Goal: Task Accomplishment & Management: Manage account settings

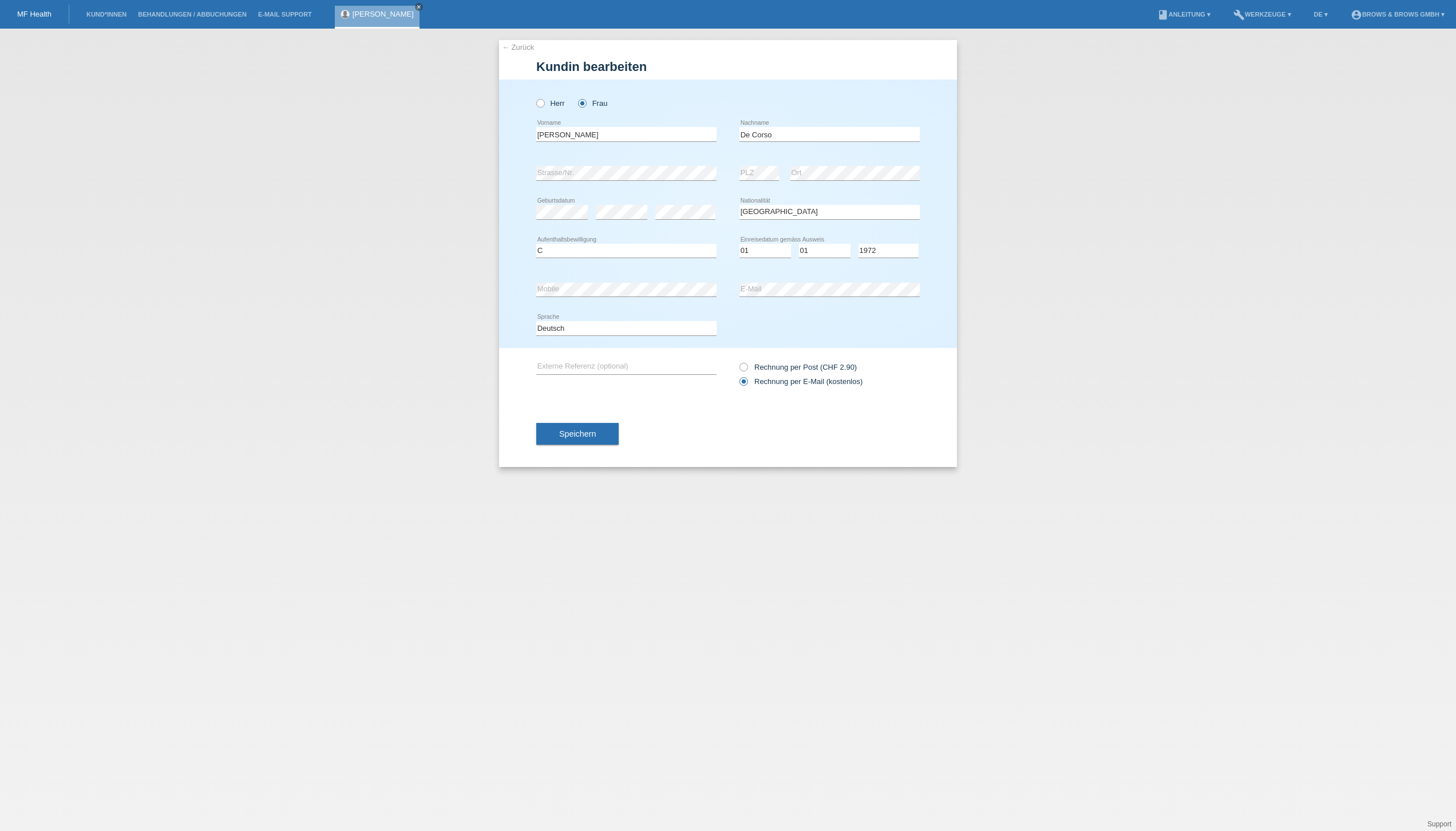
select select "IT"
select select "C"
select select "01"
select select "1972"
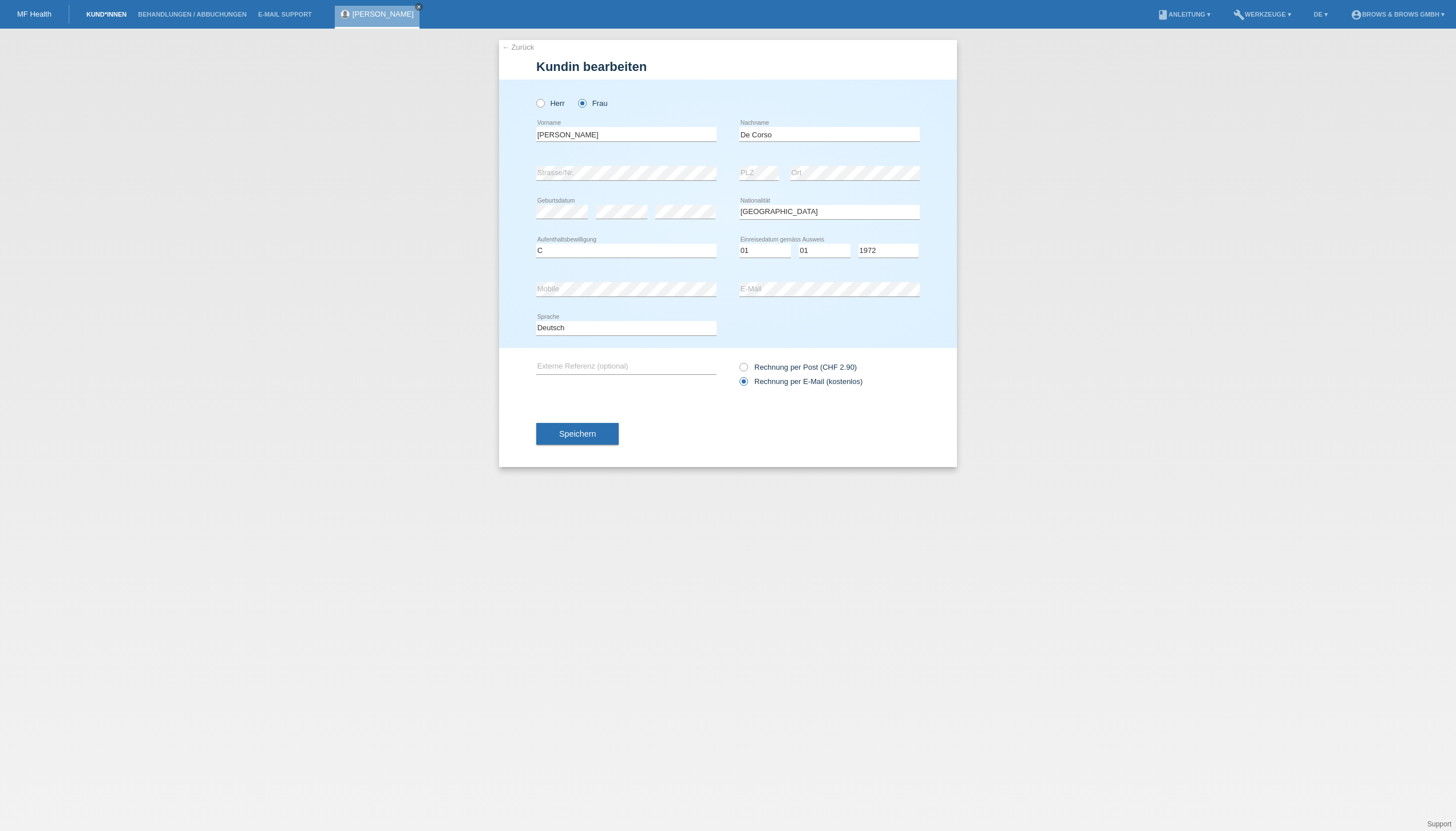
click at [101, 16] on link "Kund*innen" at bounding box center [106, 14] width 51 height 7
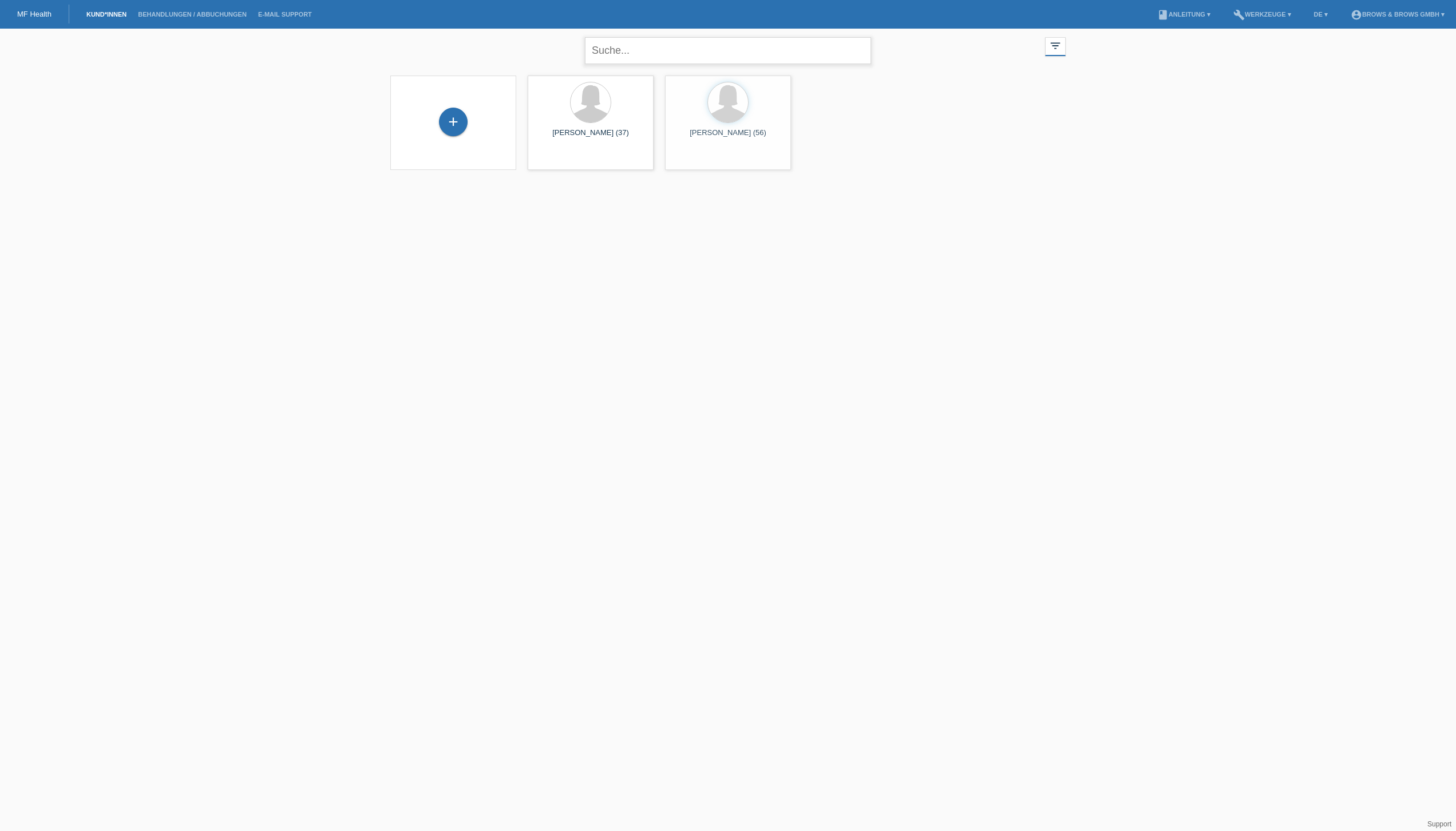
click at [674, 51] on input "text" at bounding box center [728, 50] width 286 height 27
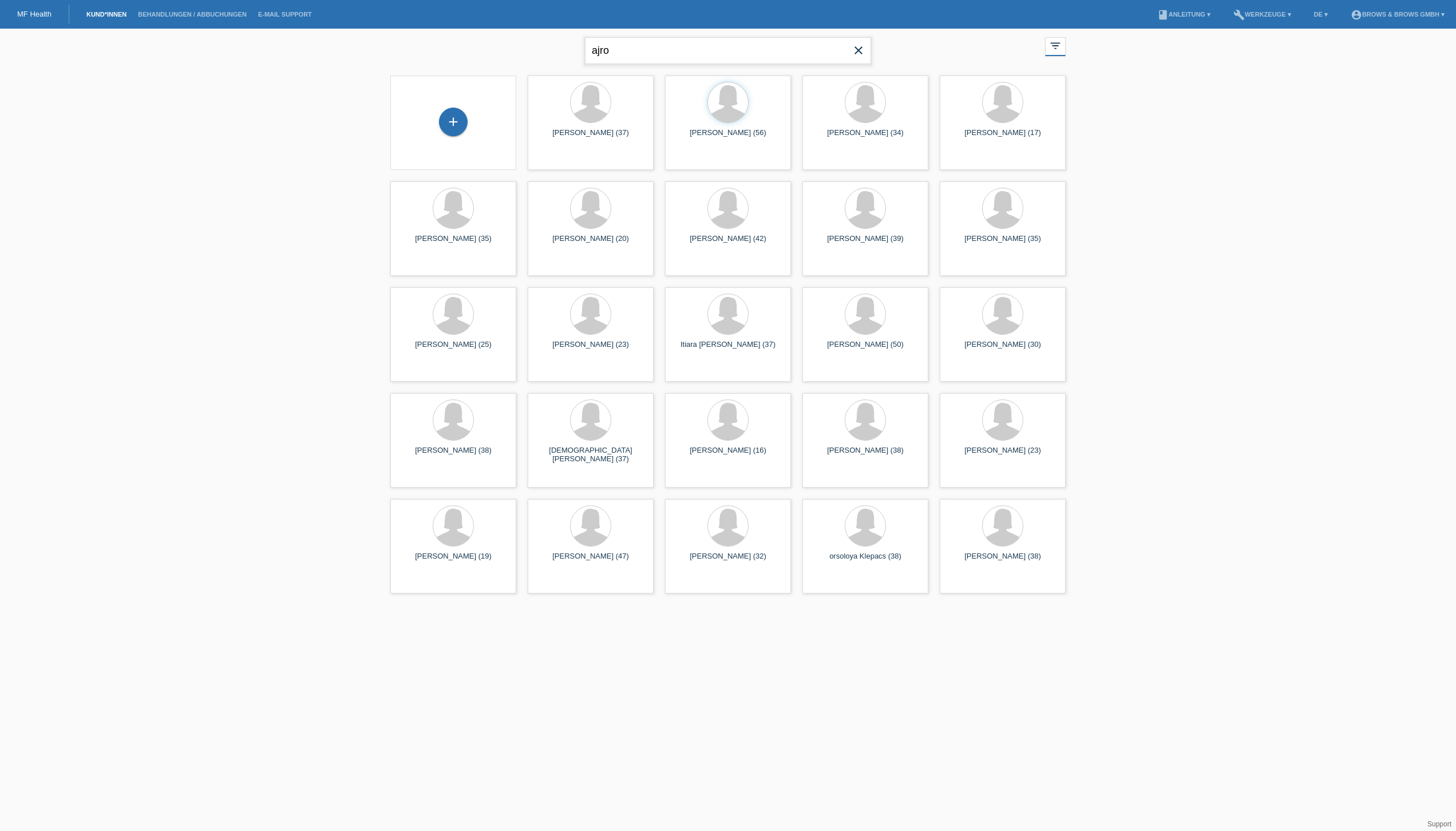
type input "ajro"
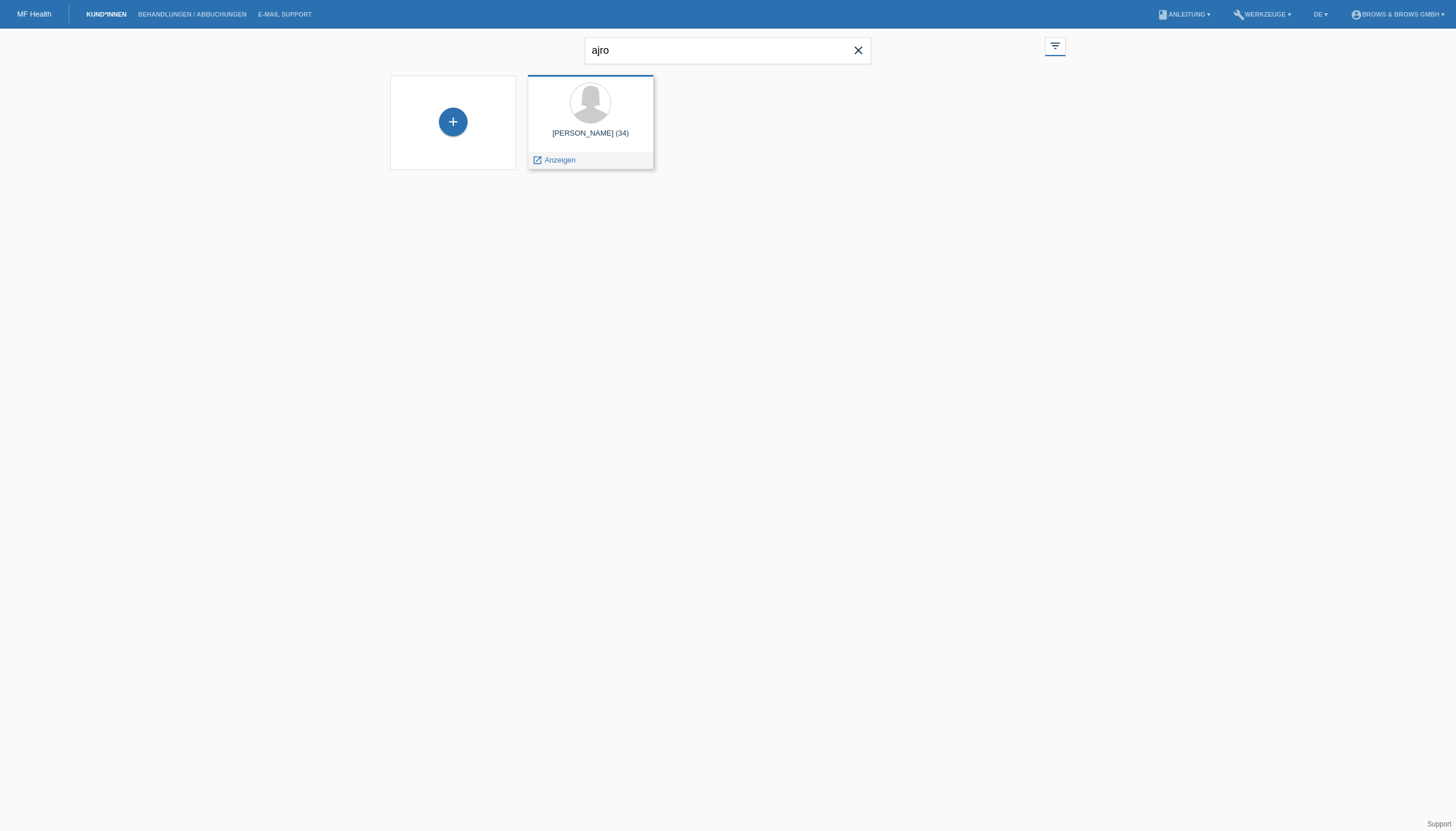
click at [593, 129] on div "Deshira Ajro (34)" at bounding box center [591, 137] width 108 height 18
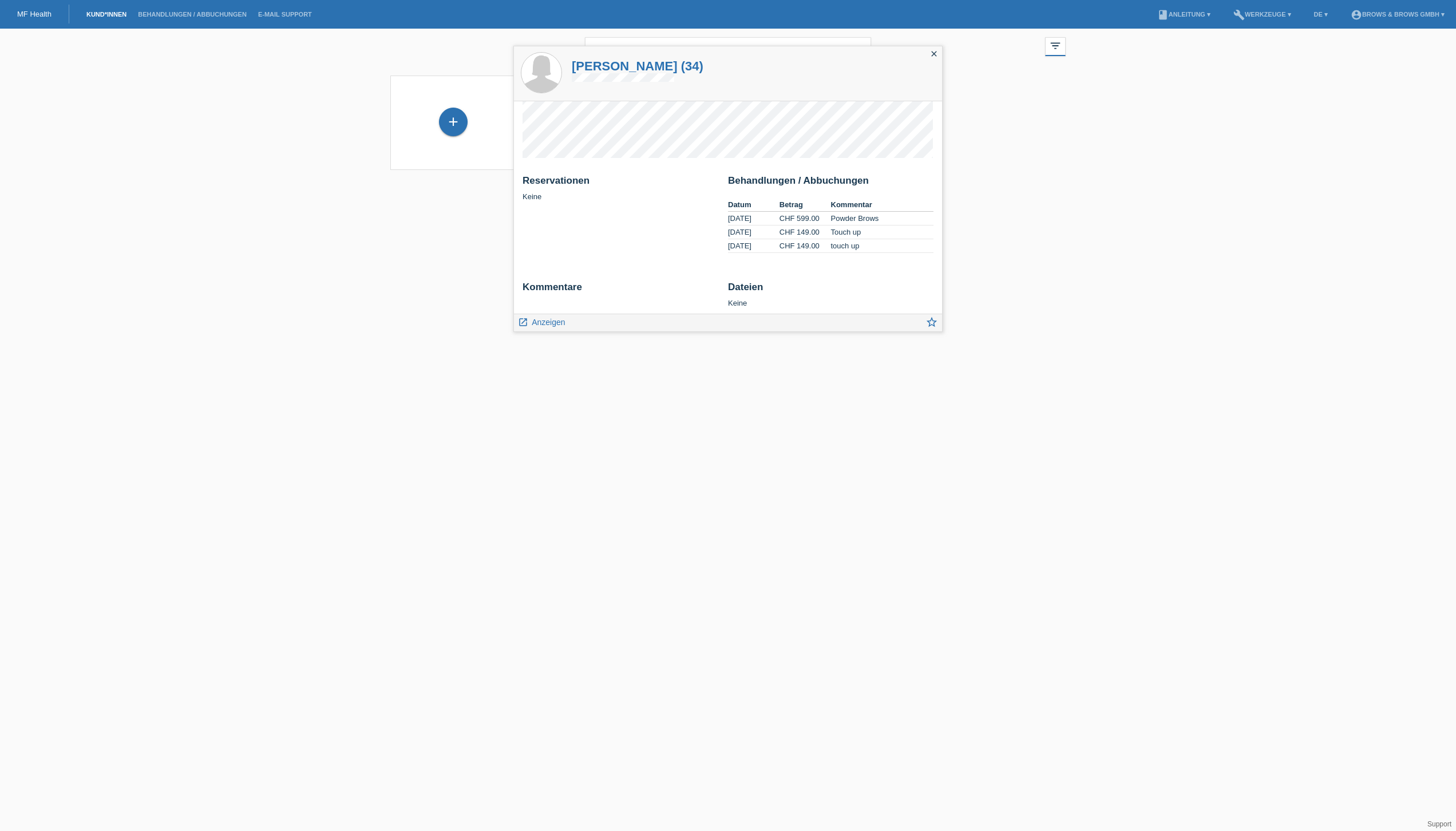
scroll to position [12, 0]
click at [541, 322] on span "Anzeigen" at bounding box center [548, 322] width 33 height 10
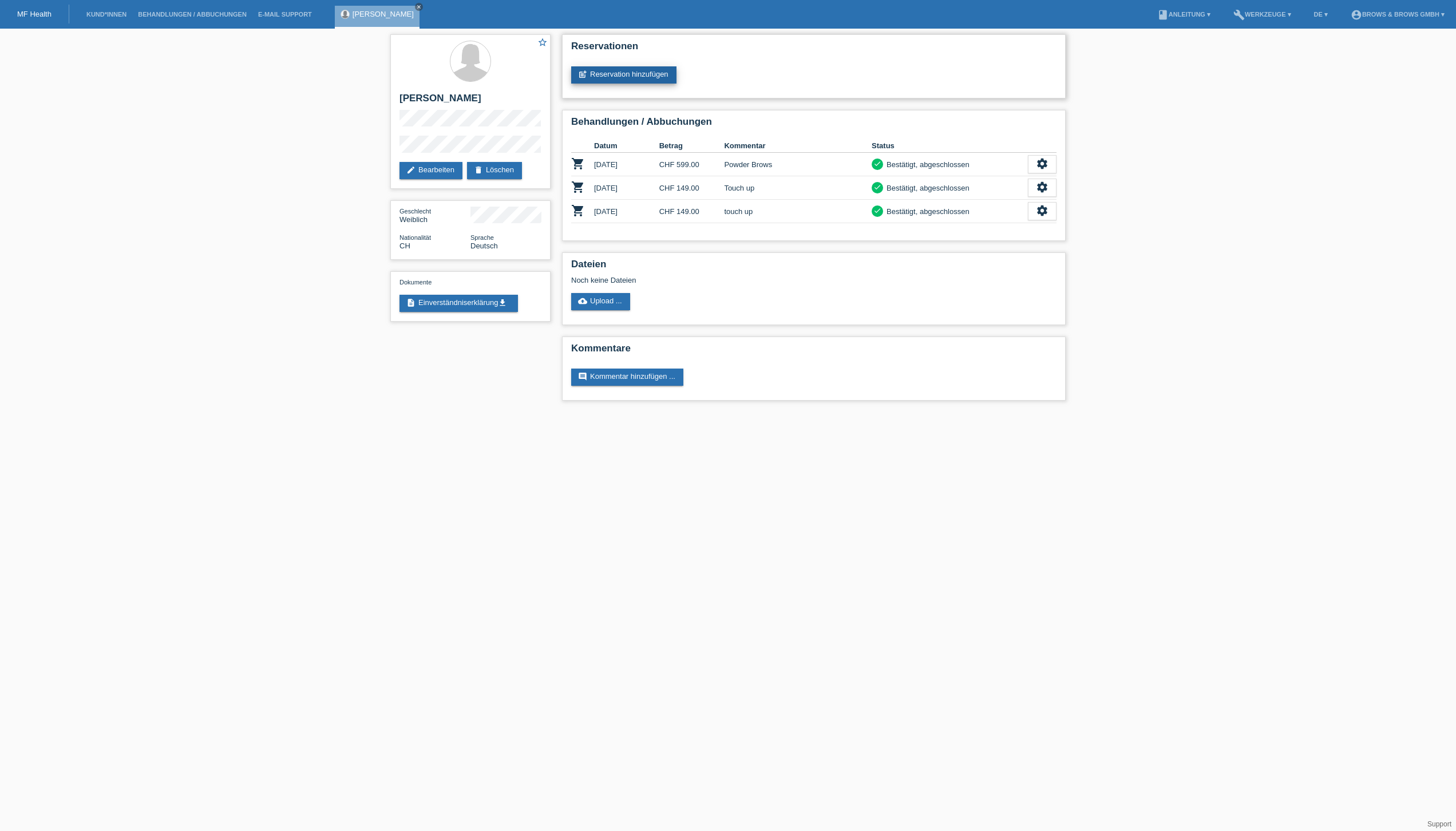
scroll to position [0, 1]
click at [639, 73] on link "post_add Reservation hinzufügen" at bounding box center [623, 75] width 105 height 17
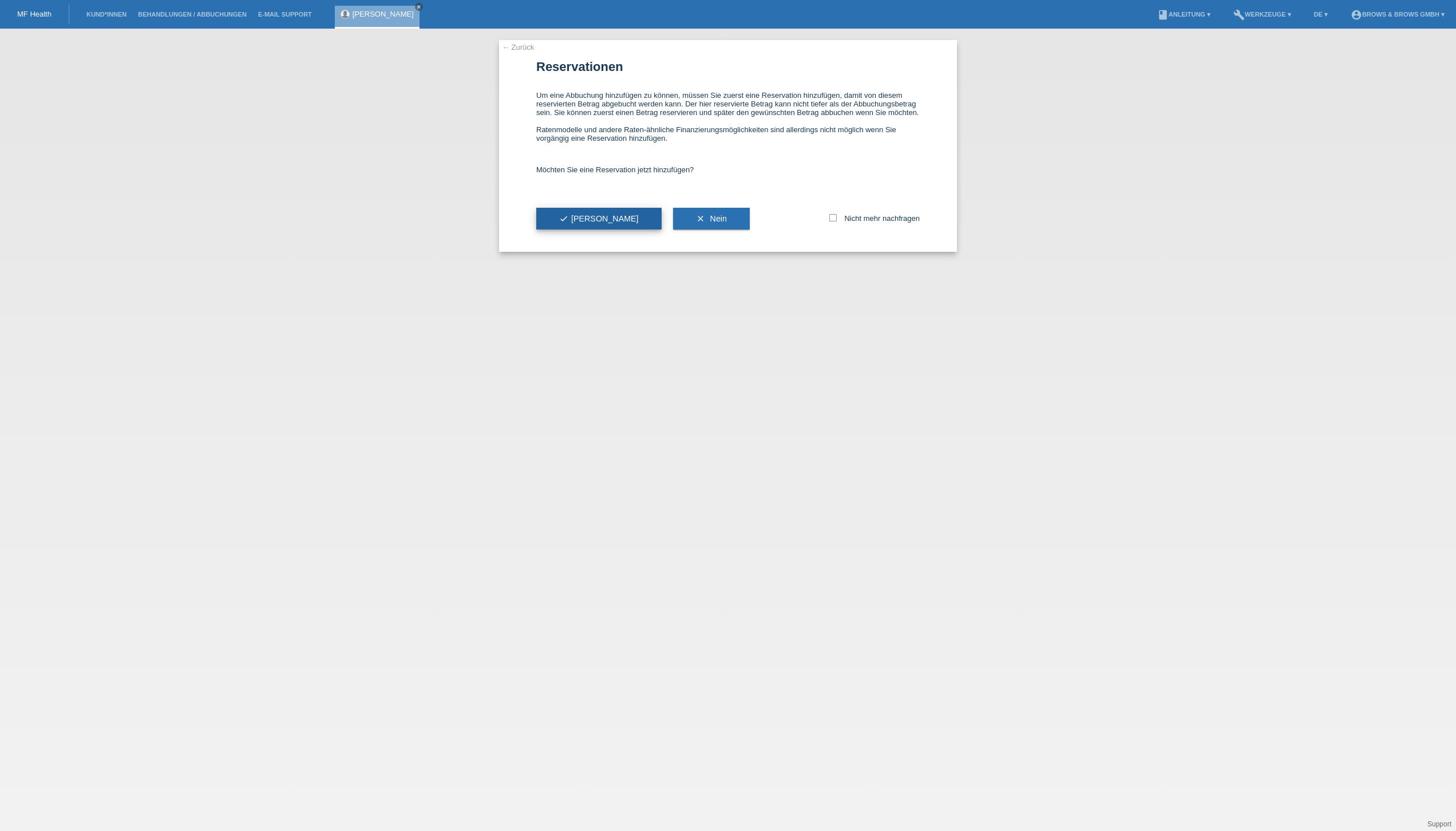
scroll to position [0, 1]
click at [567, 223] on icon "check" at bounding box center [563, 218] width 10 height 10
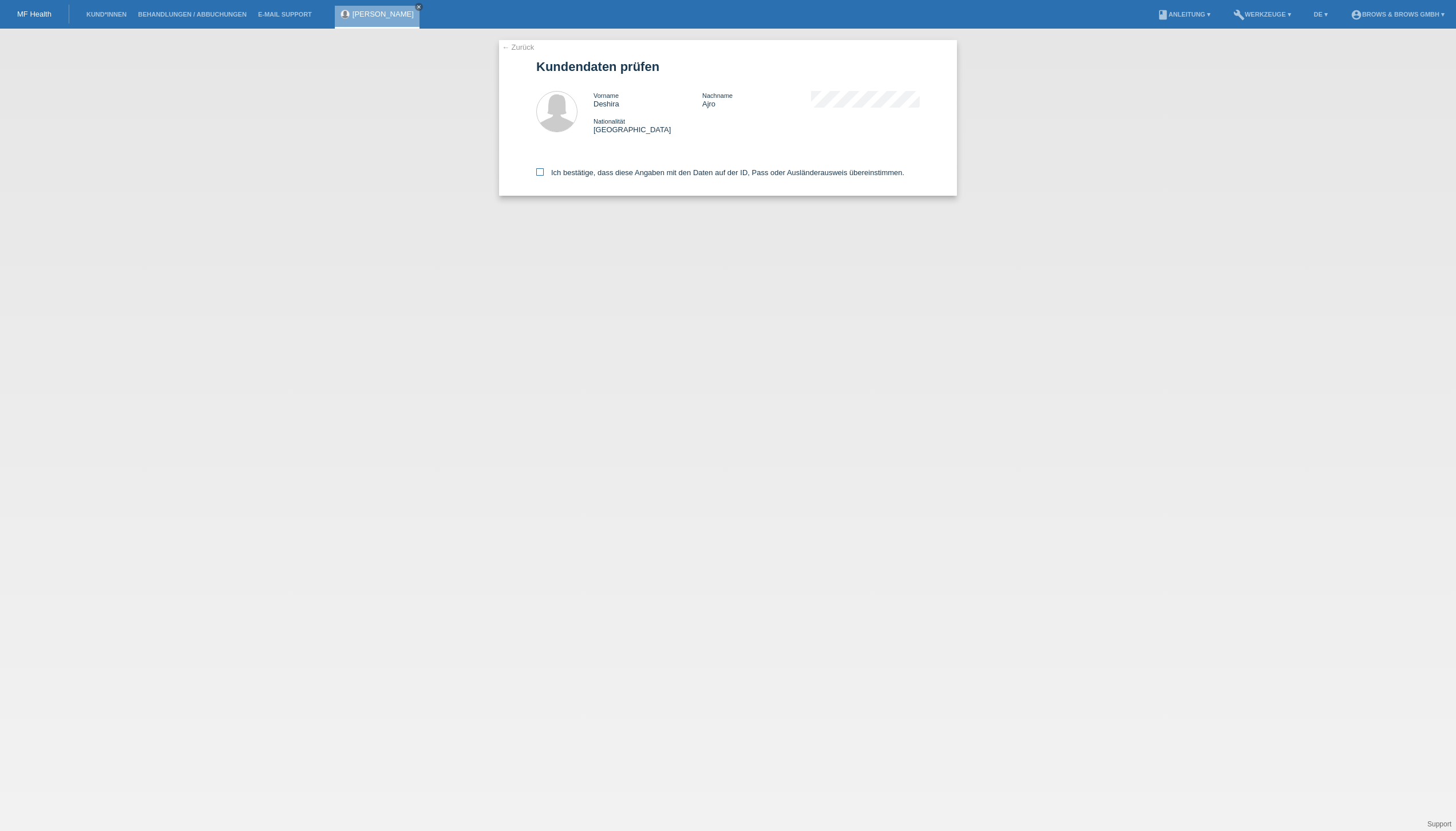
scroll to position [1, 0]
click at [546, 171] on label "Ich bestätige, dass diese Angaben mit den Daten auf der ID, Pass oder Ausländer…" at bounding box center [720, 172] width 368 height 9
click at [544, 171] on input "Ich bestätige, dass diese Angaben mit den Daten auf der ID, Pass oder Ausländer…" at bounding box center [540, 171] width 8 height 8
checkbox input "true"
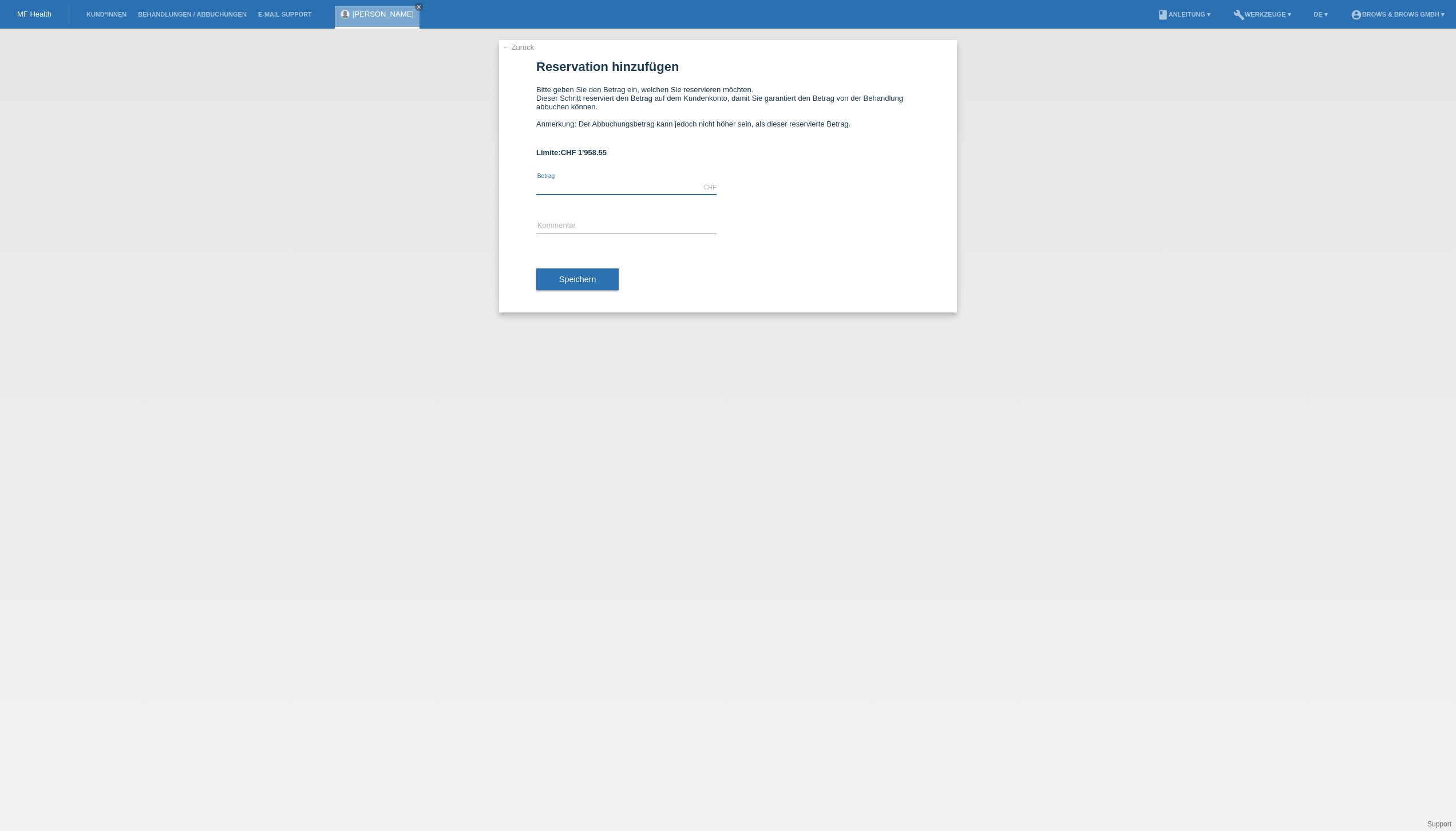
click at [556, 183] on input "text" at bounding box center [626, 187] width 180 height 14
type input "149.00"
click at [587, 223] on input "text" at bounding box center [626, 226] width 180 height 14
type input "Touch up"
click at [588, 283] on span "Speichern" at bounding box center [577, 279] width 37 height 10
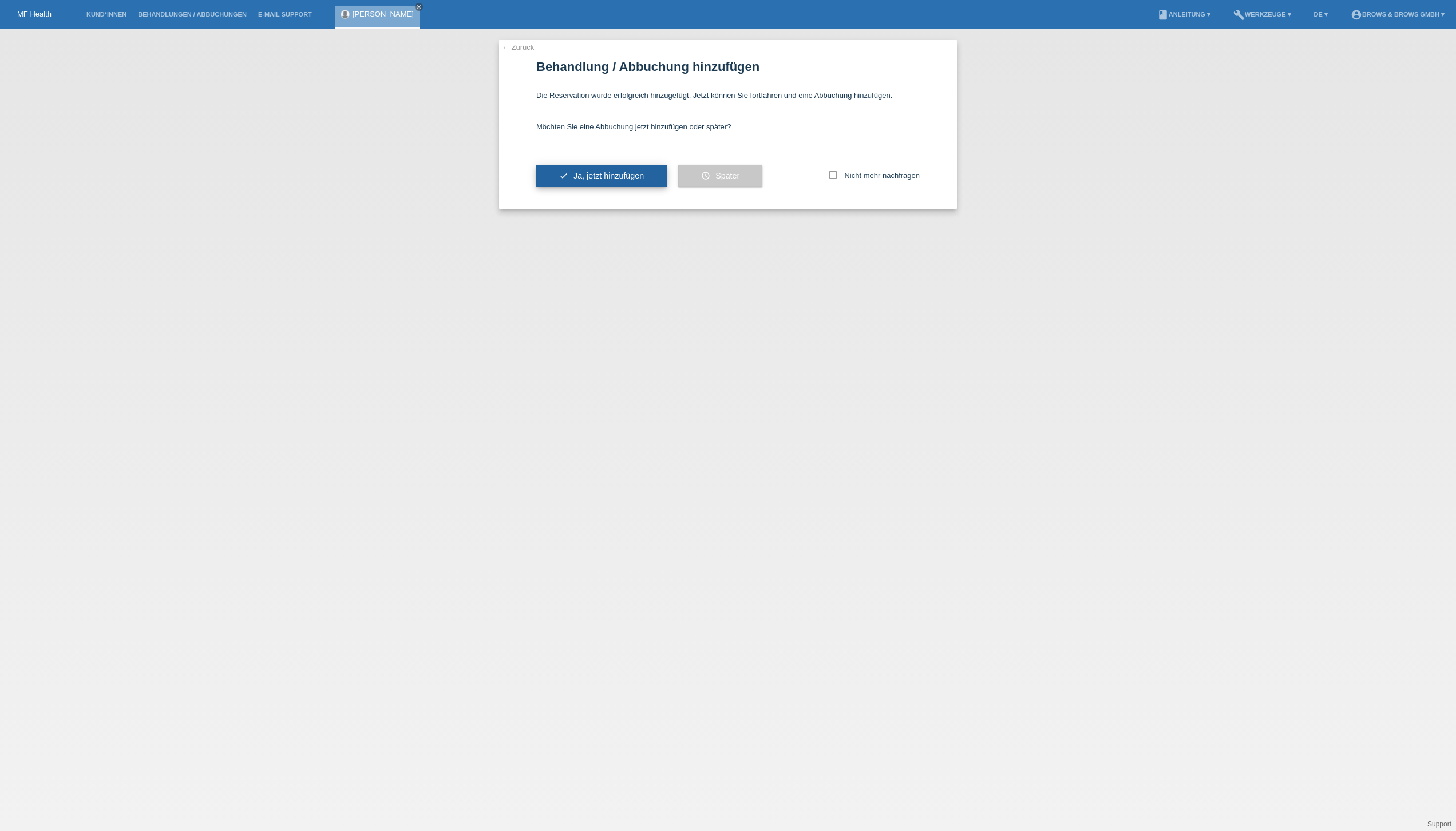
click at [598, 174] on span "Ja, jetzt hinzufügen" at bounding box center [608, 176] width 70 height 10
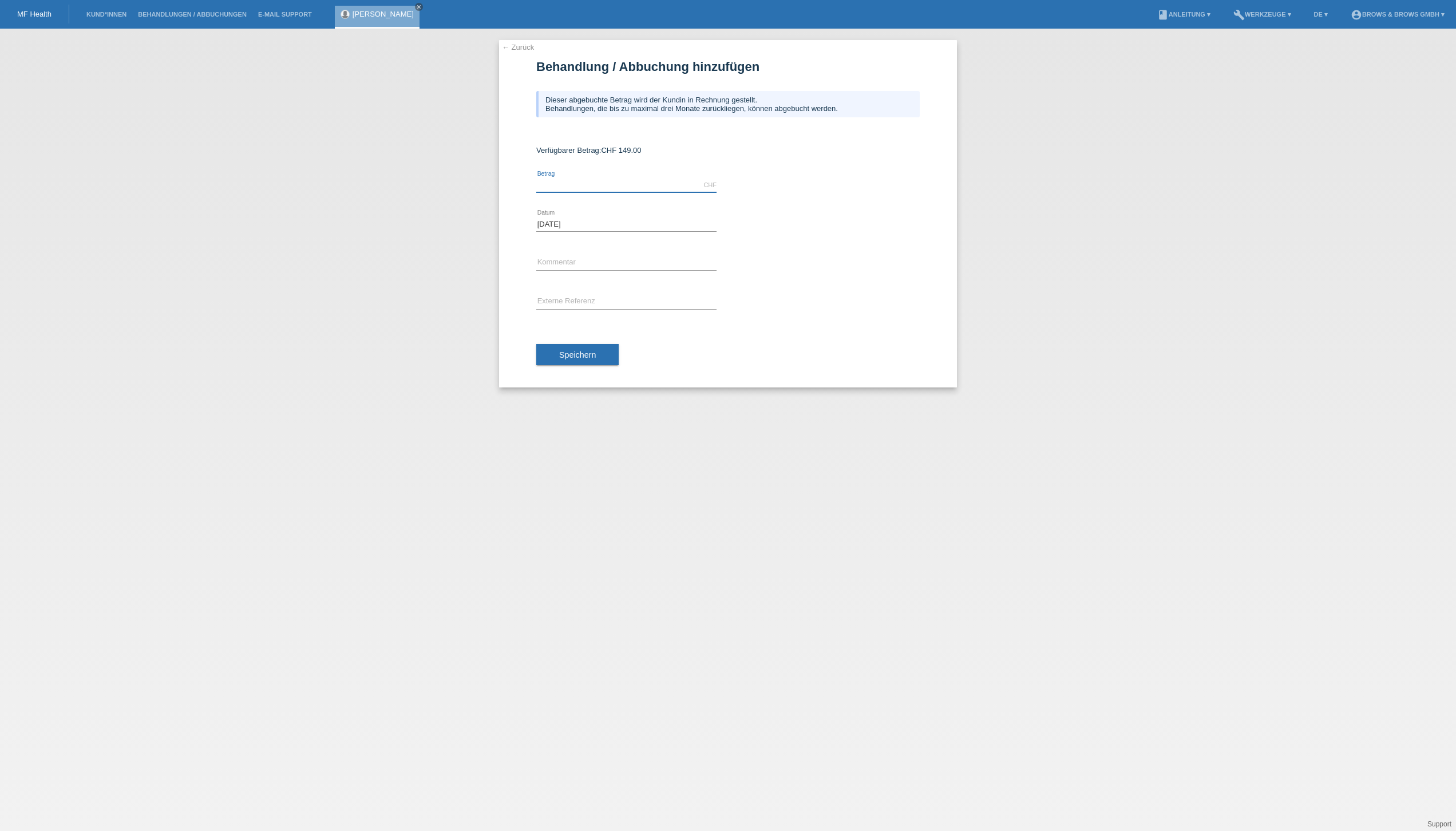
click at [597, 181] on input "text" at bounding box center [626, 184] width 180 height 14
type input "149.00"
click at [601, 259] on input "text" at bounding box center [626, 263] width 180 height 14
type input "Touch up"
click at [582, 353] on span "Speichern" at bounding box center [577, 354] width 37 height 10
